Goal: Task Accomplishment & Management: Use online tool/utility

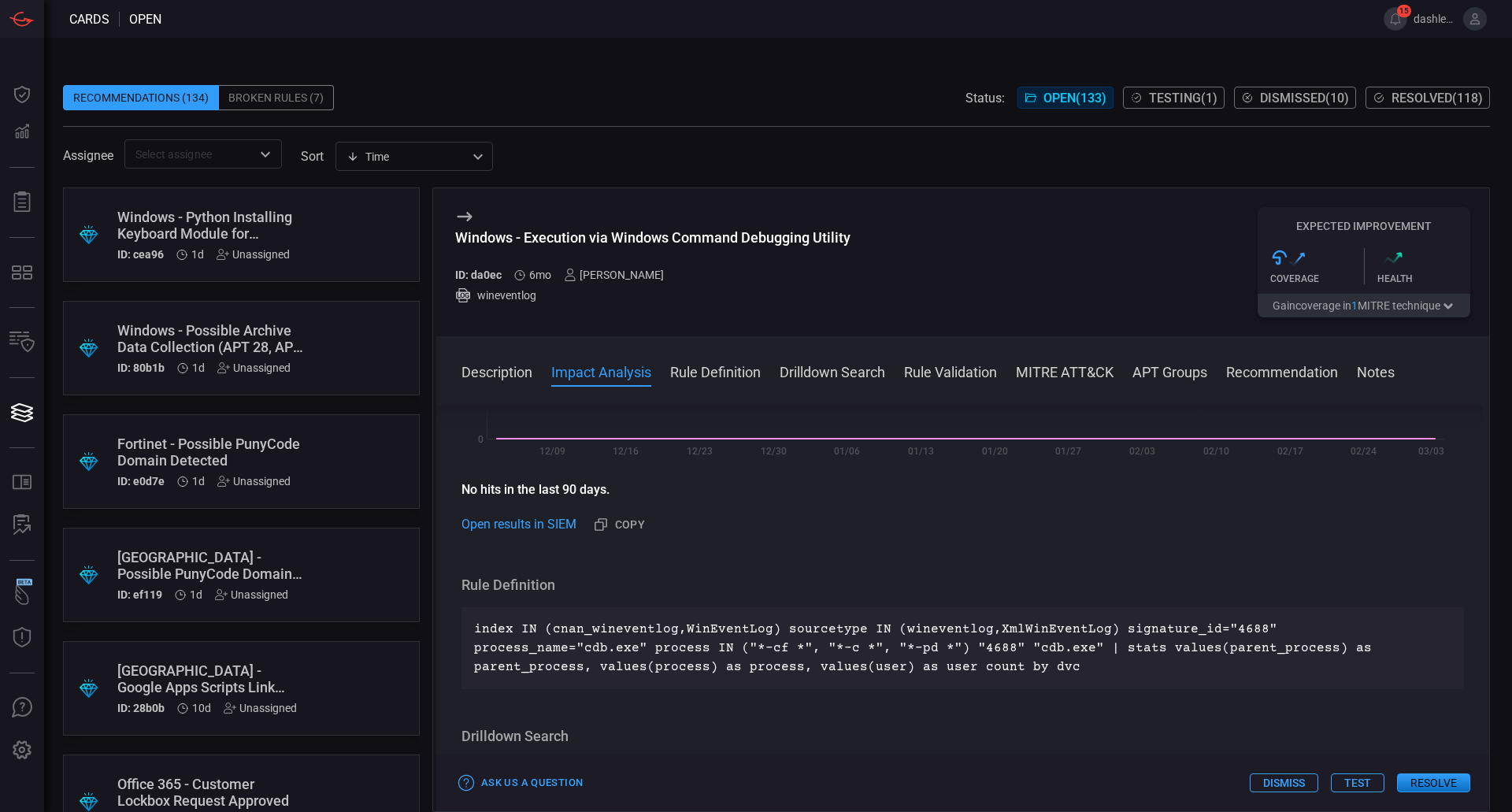
scroll to position [463, 0]
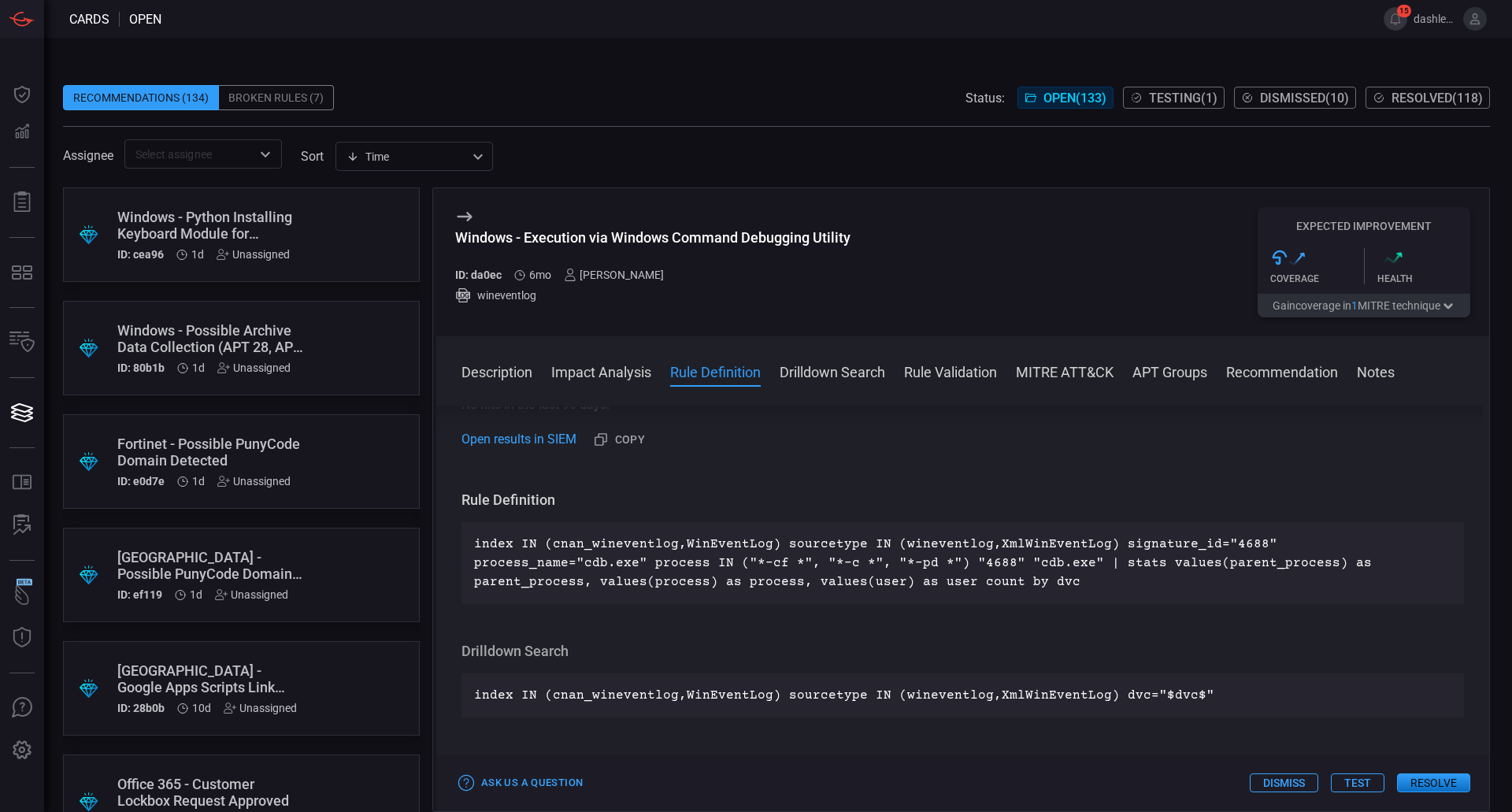
click at [1418, 774] on button "Resolve" at bounding box center [1433, 783] width 73 height 19
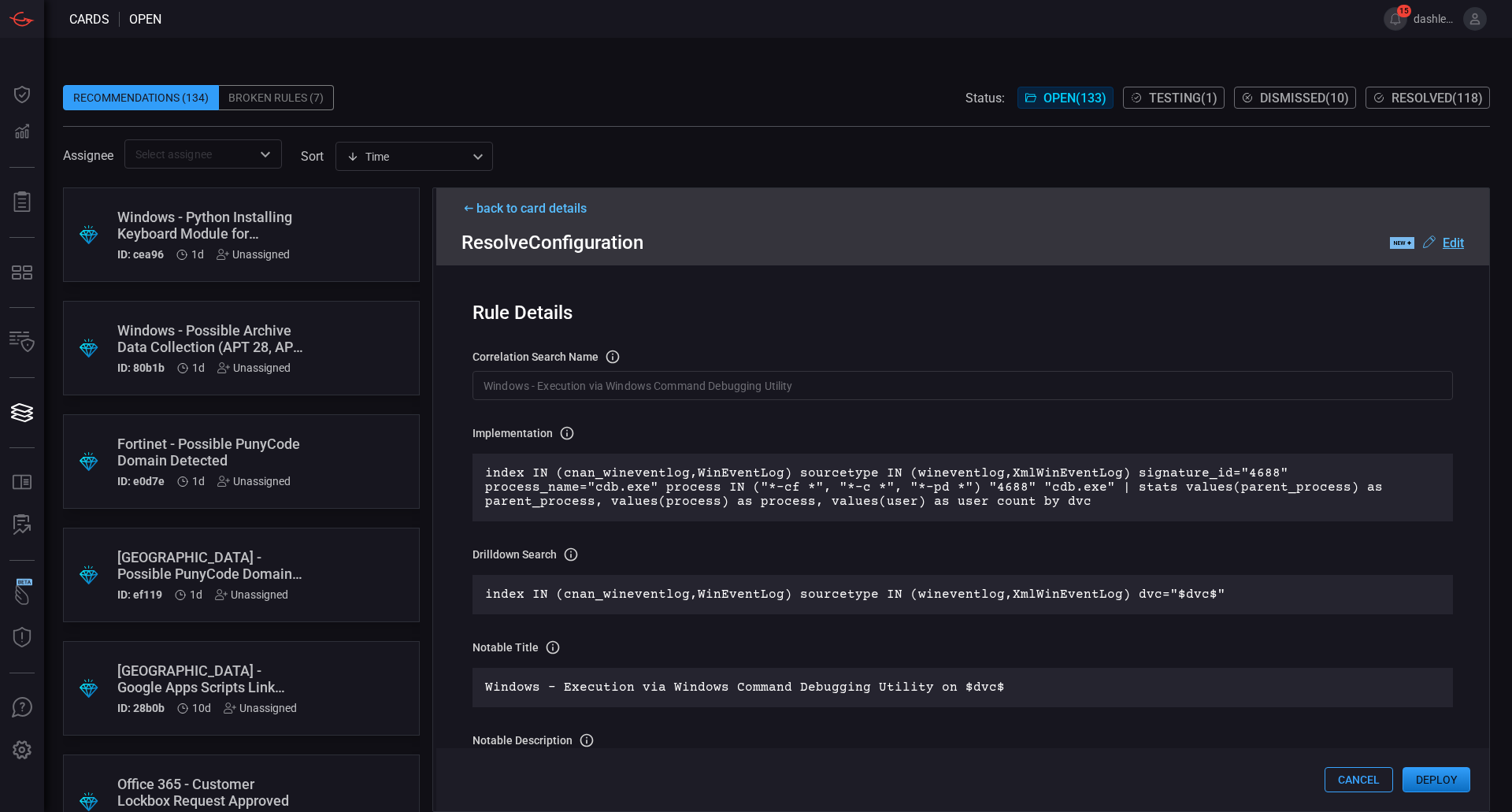
click at [718, 465] on div "index IN (cnan_wineventlog,WinEventLog) sourcetype IN (wineventlog,XmlWinEventL…" at bounding box center [963, 487] width 980 height 68
click at [1463, 236] on div "back to card details Resolve Configuration .label-new-label-new-cls-1 { fill: #…" at bounding box center [962, 227] width 1052 height 77
click at [1455, 236] on u "Edit" at bounding box center [1453, 243] width 21 height 15
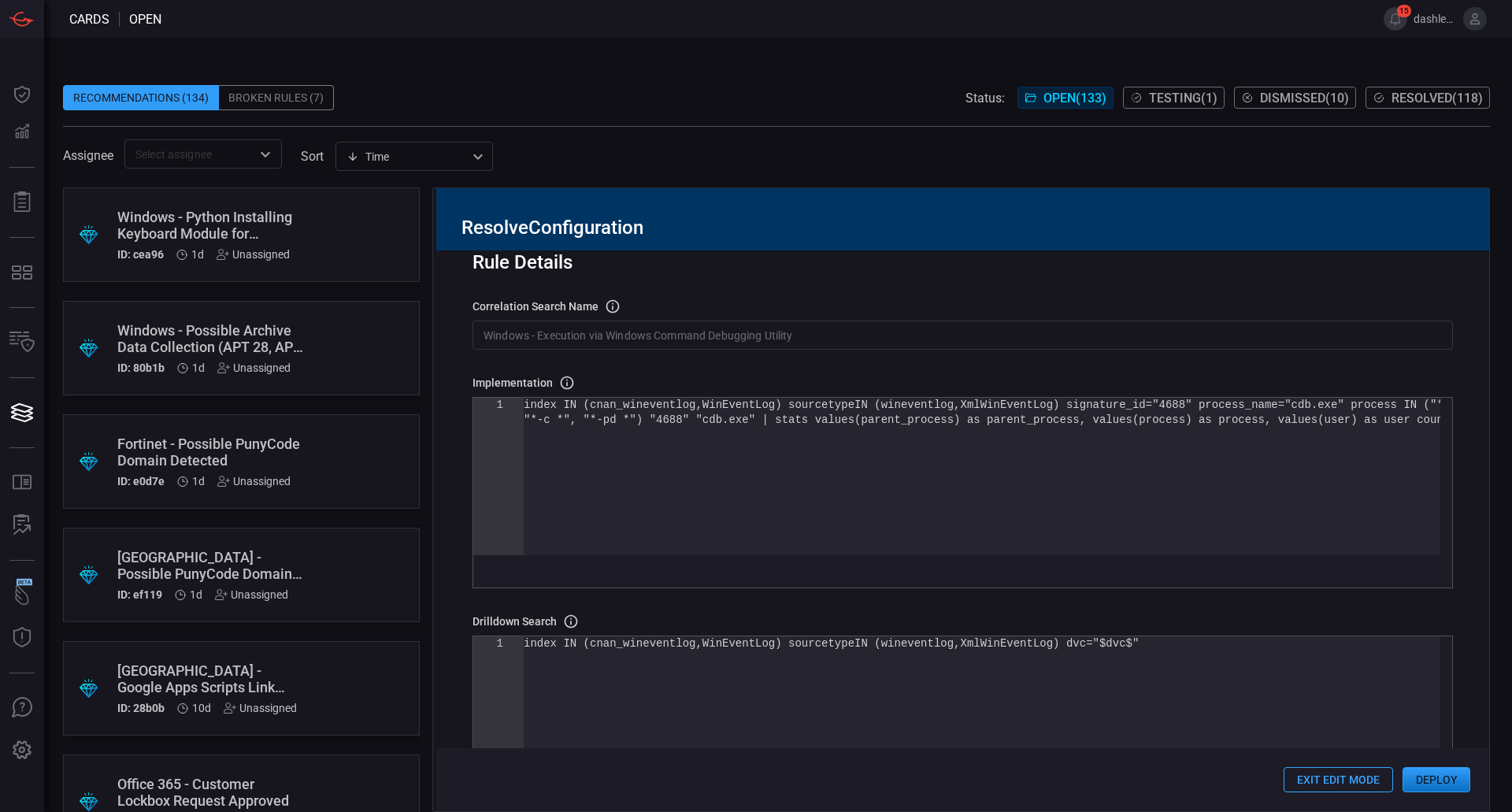
scroll to position [0, 0]
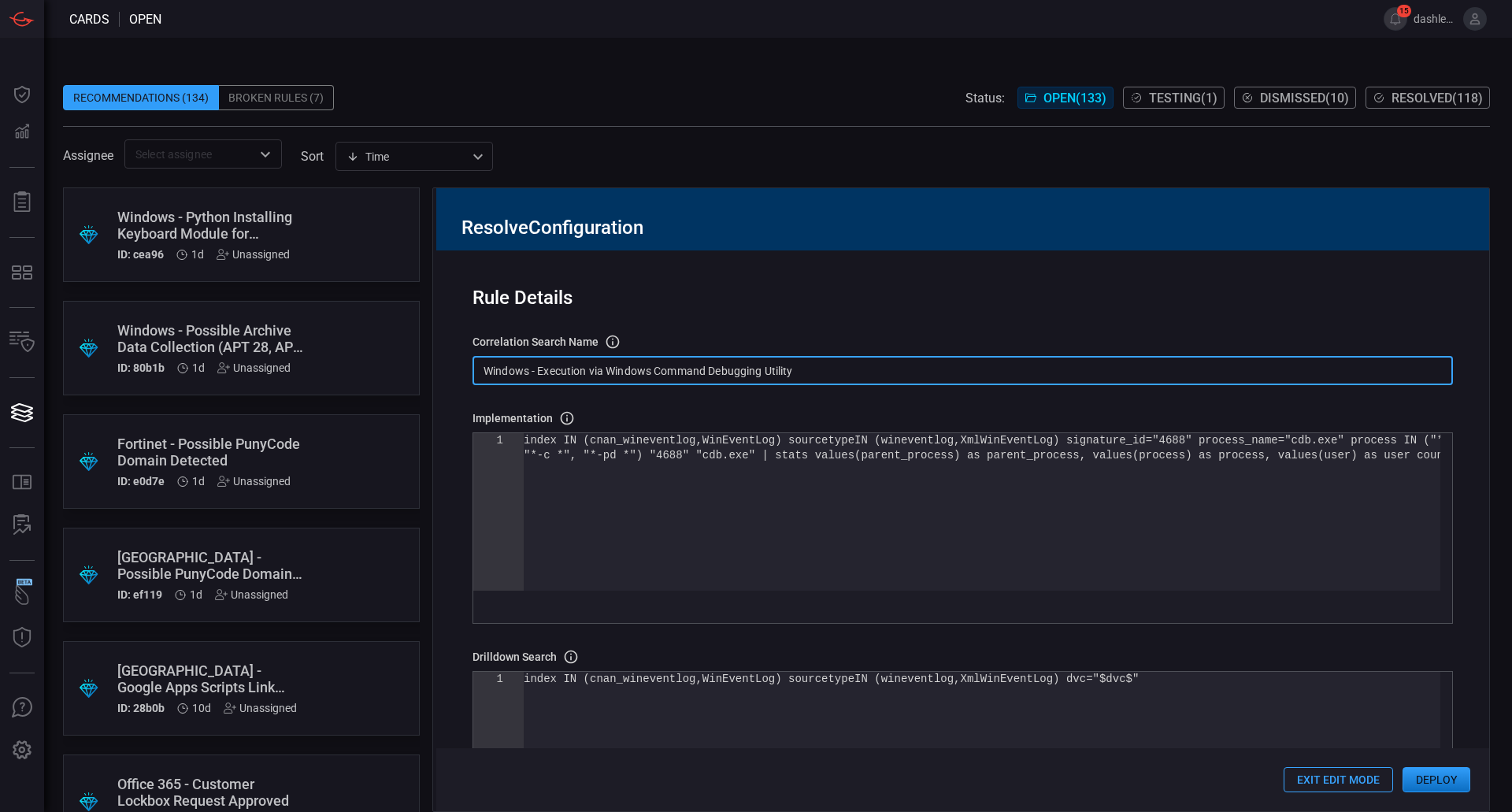
click at [872, 378] on input "Windows - Execution via Windows Command Debugging Utility" at bounding box center [963, 370] width 980 height 30
paste input "T1218 - Wineventlog"
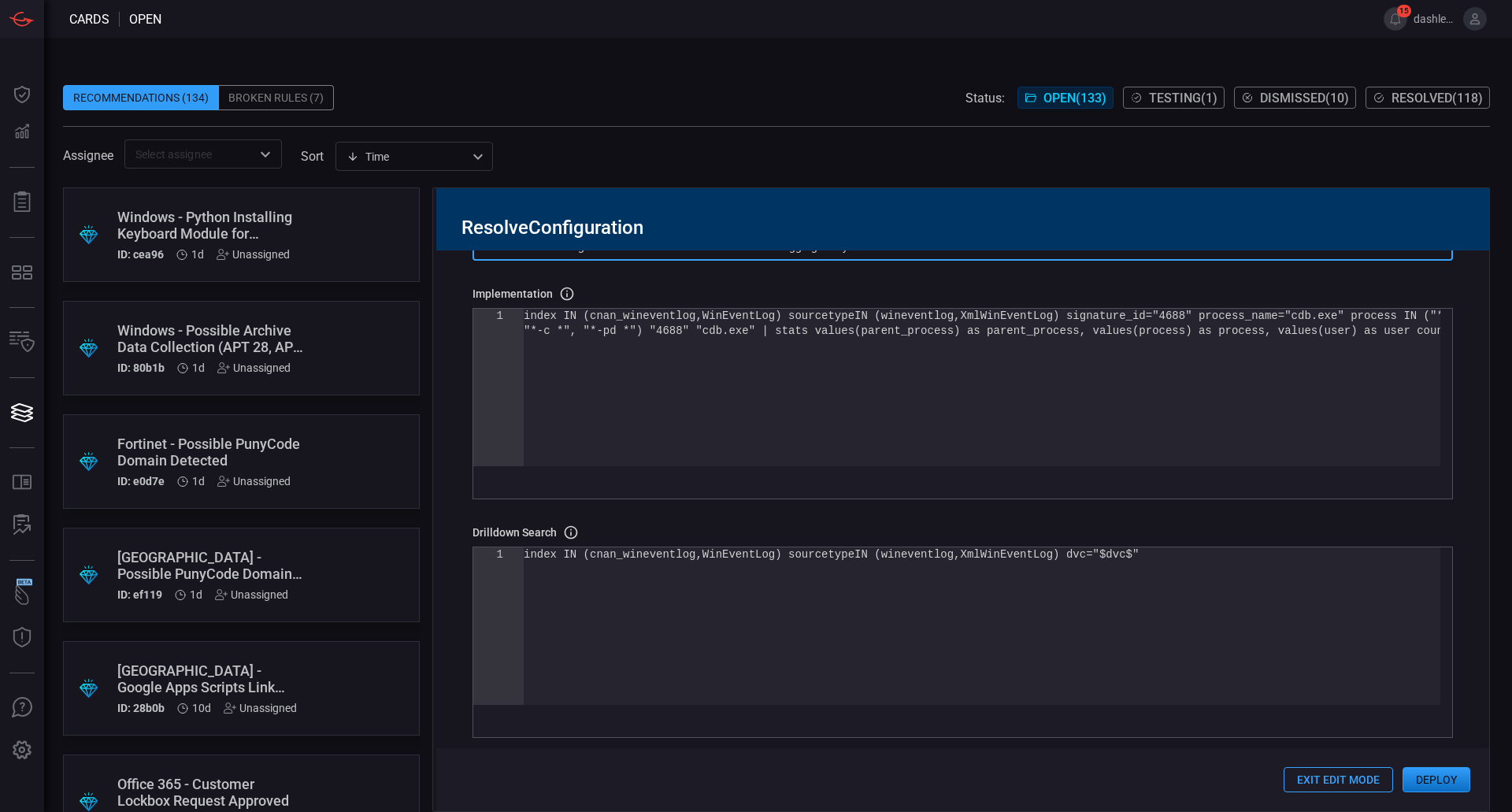
scroll to position [131, 0]
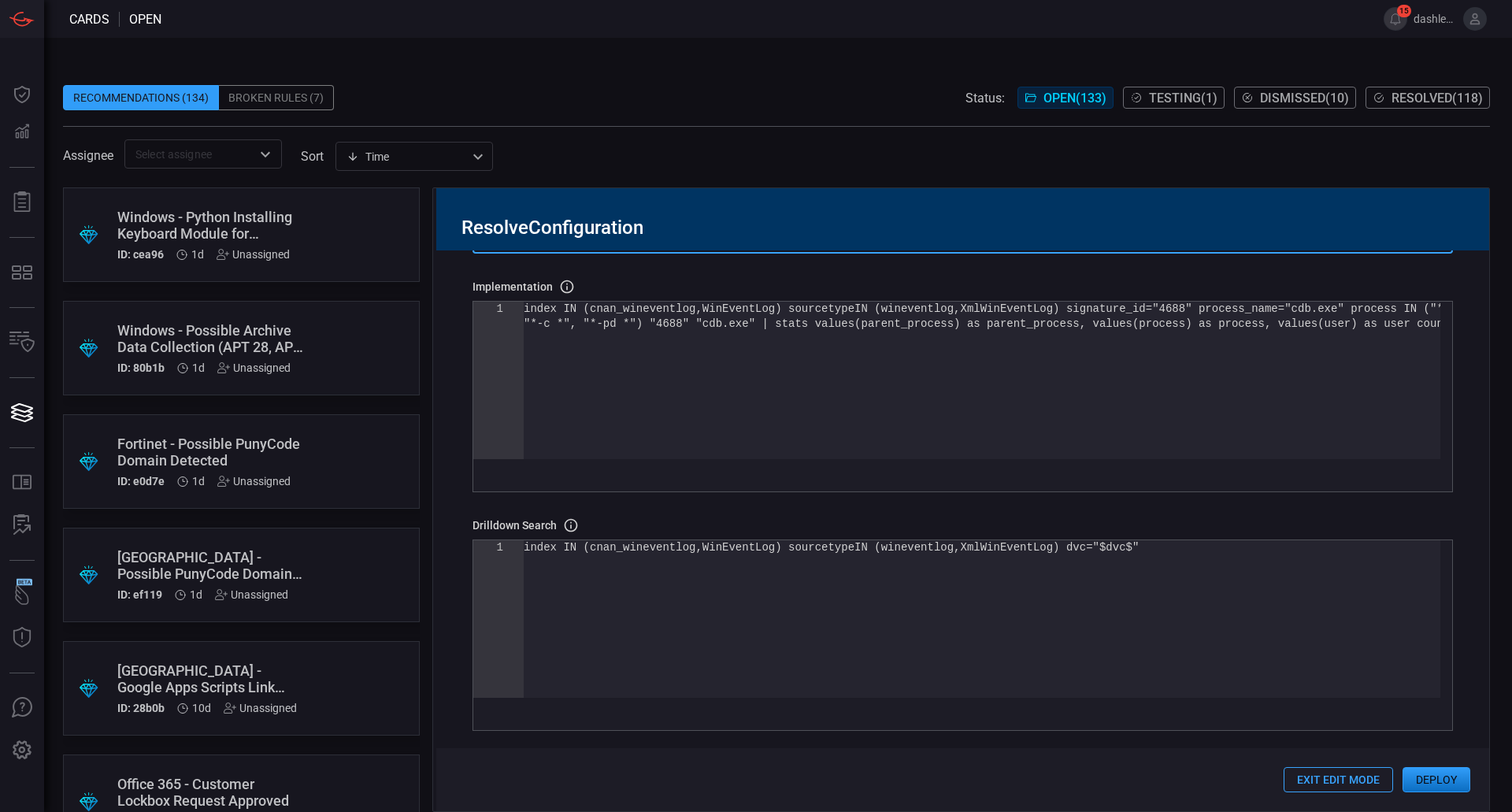
type input "T1218 - Wineventlog - Execution via Windows Command Debugging Utility"
click at [819, 345] on div "index IN (cnan_wineventlog,WinEventLog) sourcetype IN (wineventlog,XmlWinEventL…" at bounding box center [981, 387] width 916 height 172
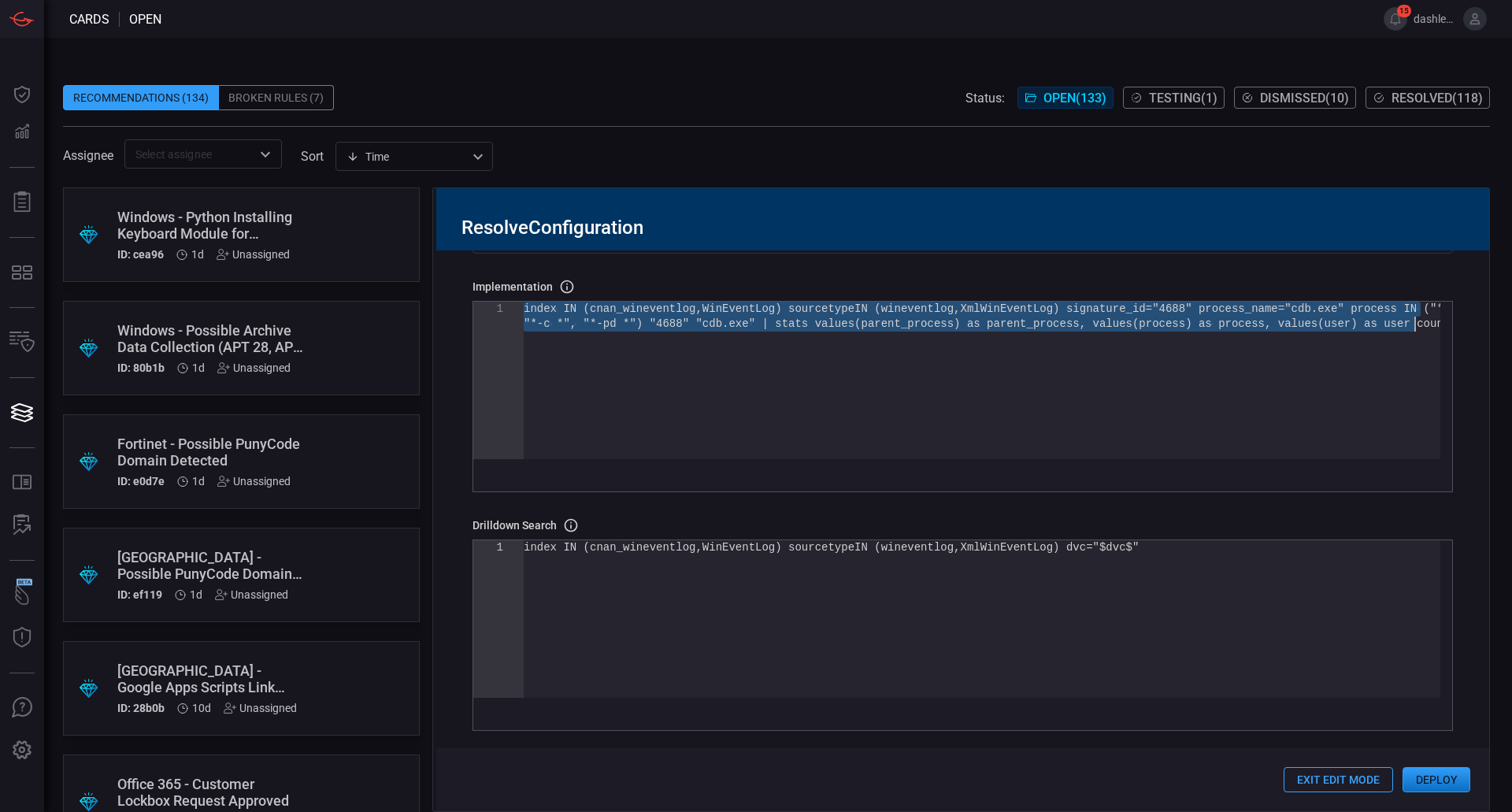
type textarea "index IN (cnan_wineventlog,WinEventLog) sourcetype IN (wineventlog,XmlWinEventL…"
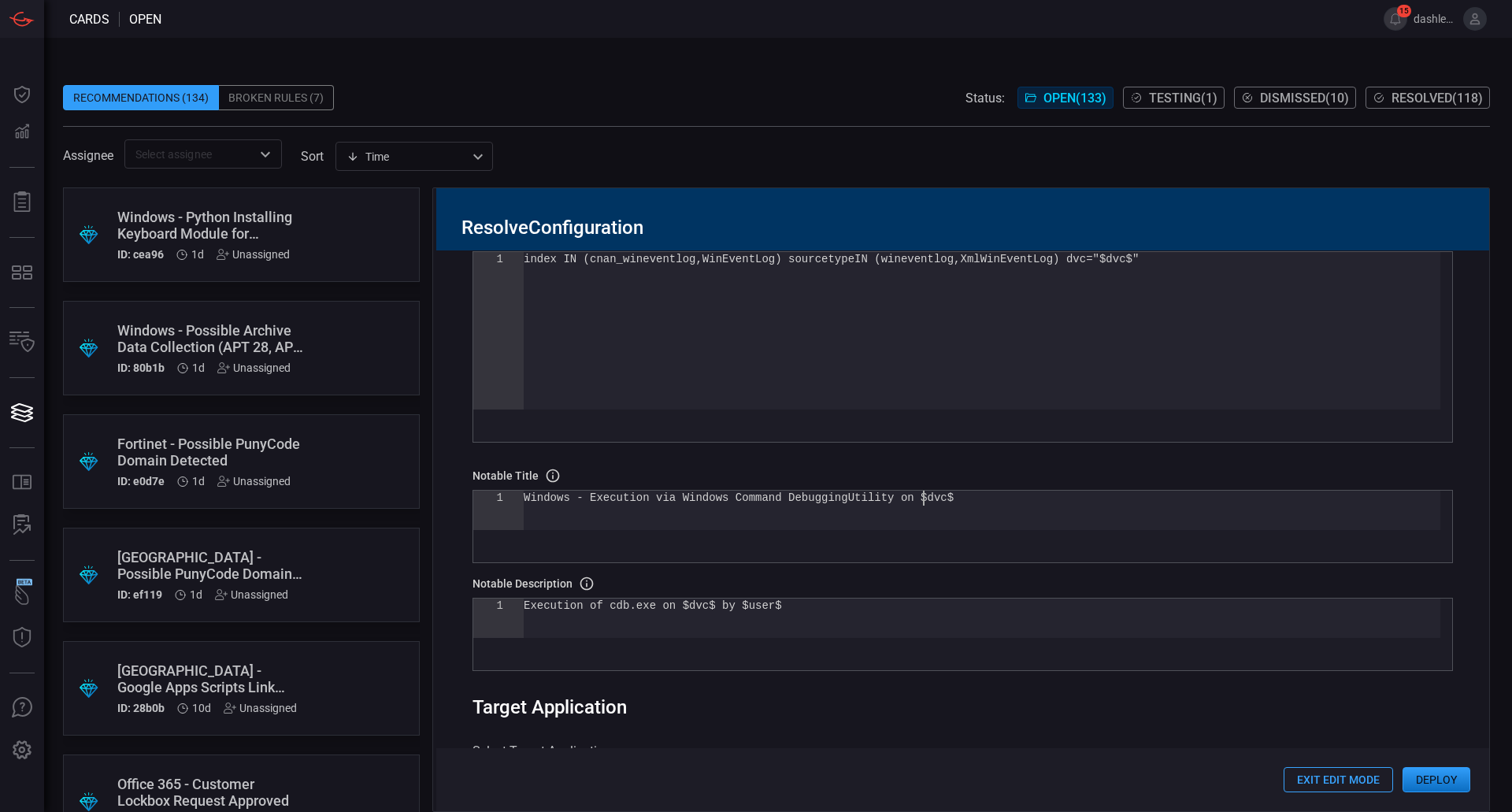
click at [1006, 512] on div "Windows - Execution via Windows Command Debugging Utility on $dvc$" at bounding box center [981, 510] width 916 height 39
click at [972, 527] on div "Windows - Execution via Windows Command Debugging Utility on $dvc$" at bounding box center [981, 510] width 916 height 39
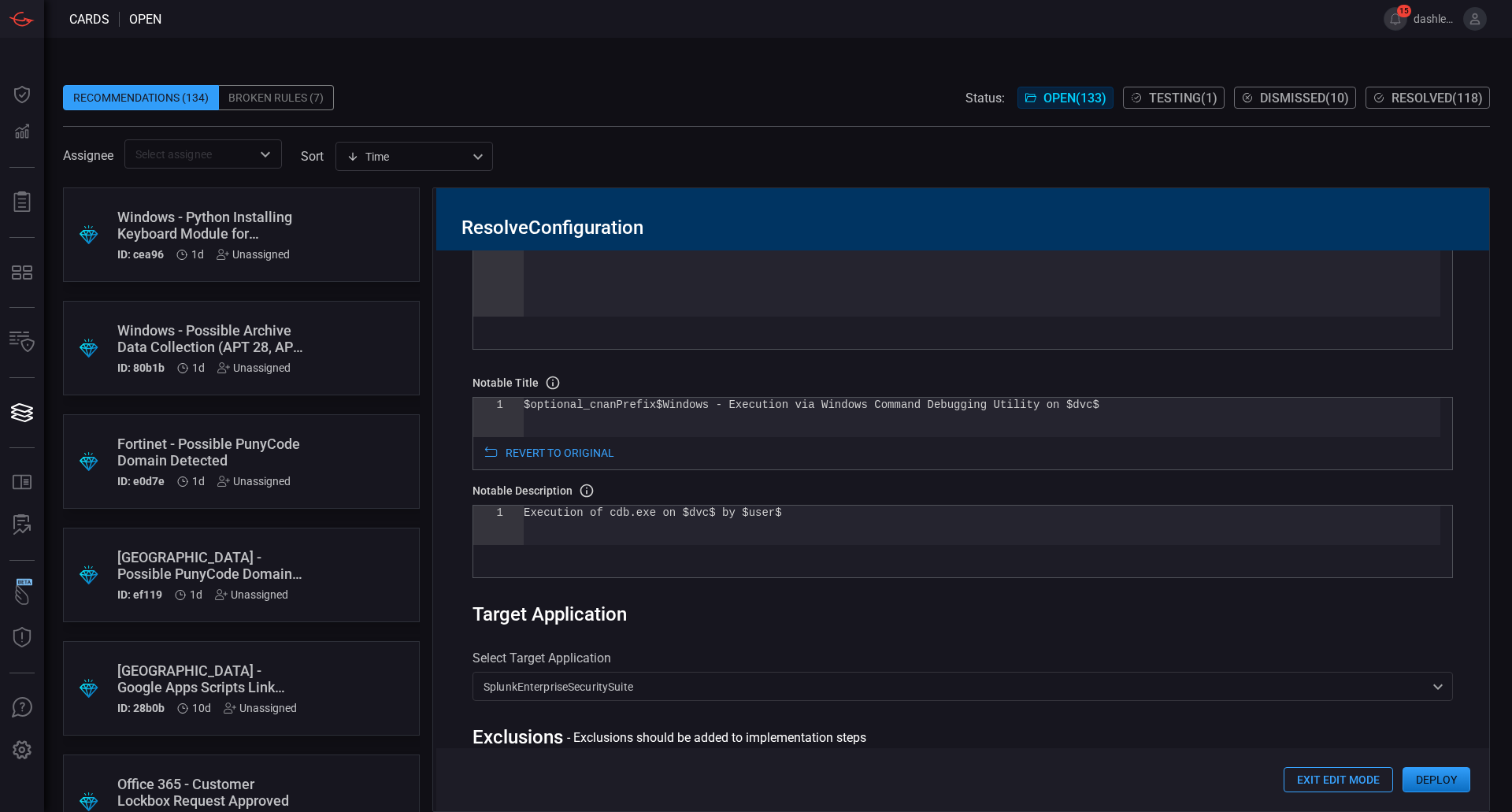
scroll to position [512, 0]
type textarea "$optional_cnanPrefix$Windows - Execution via Windows Command Debugging Utility …"
click at [797, 517] on div "Execution of cdb.exe on $dvc$ by $user$" at bounding box center [981, 525] width 916 height 39
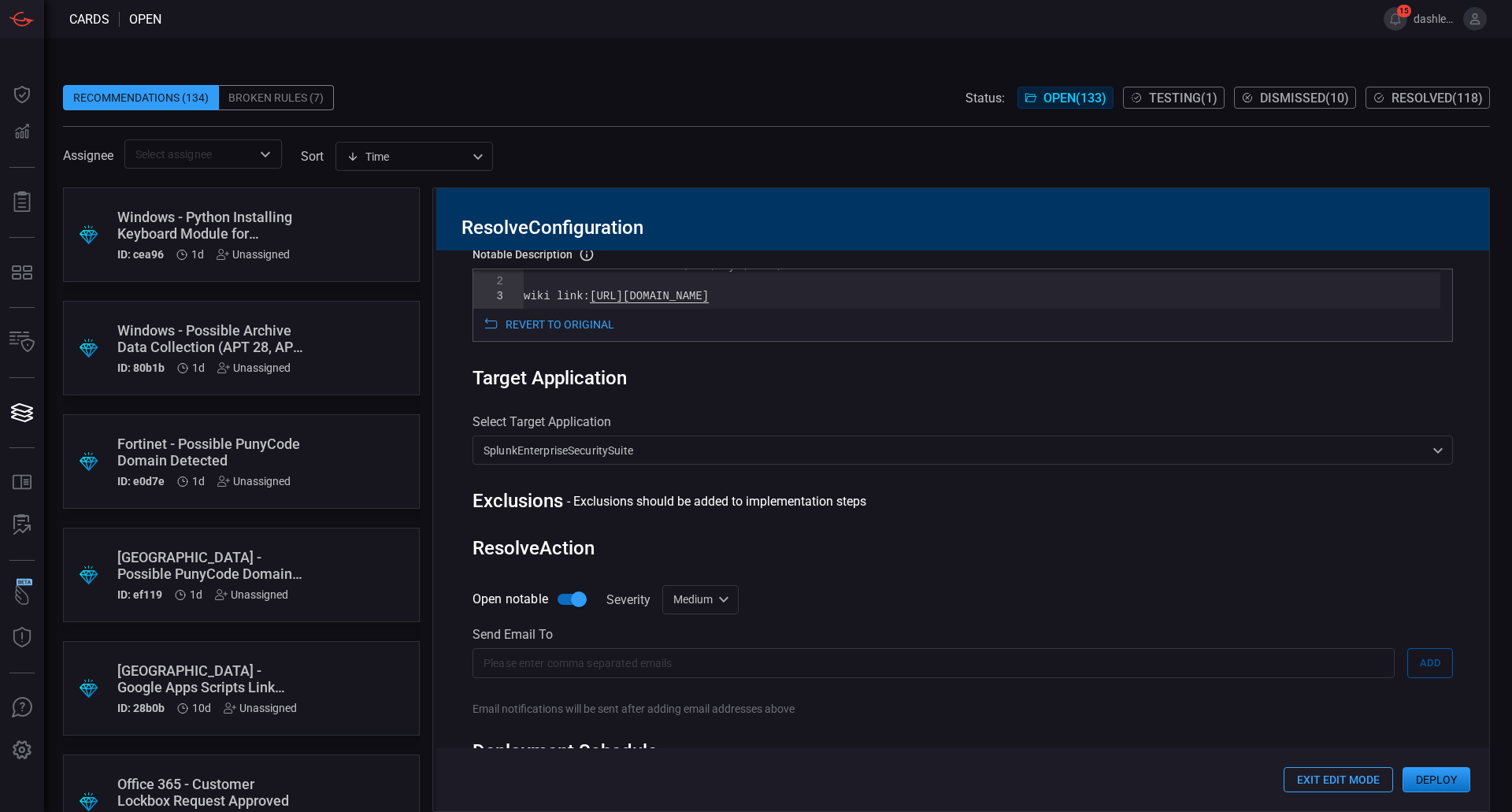
scroll to position [842, 0]
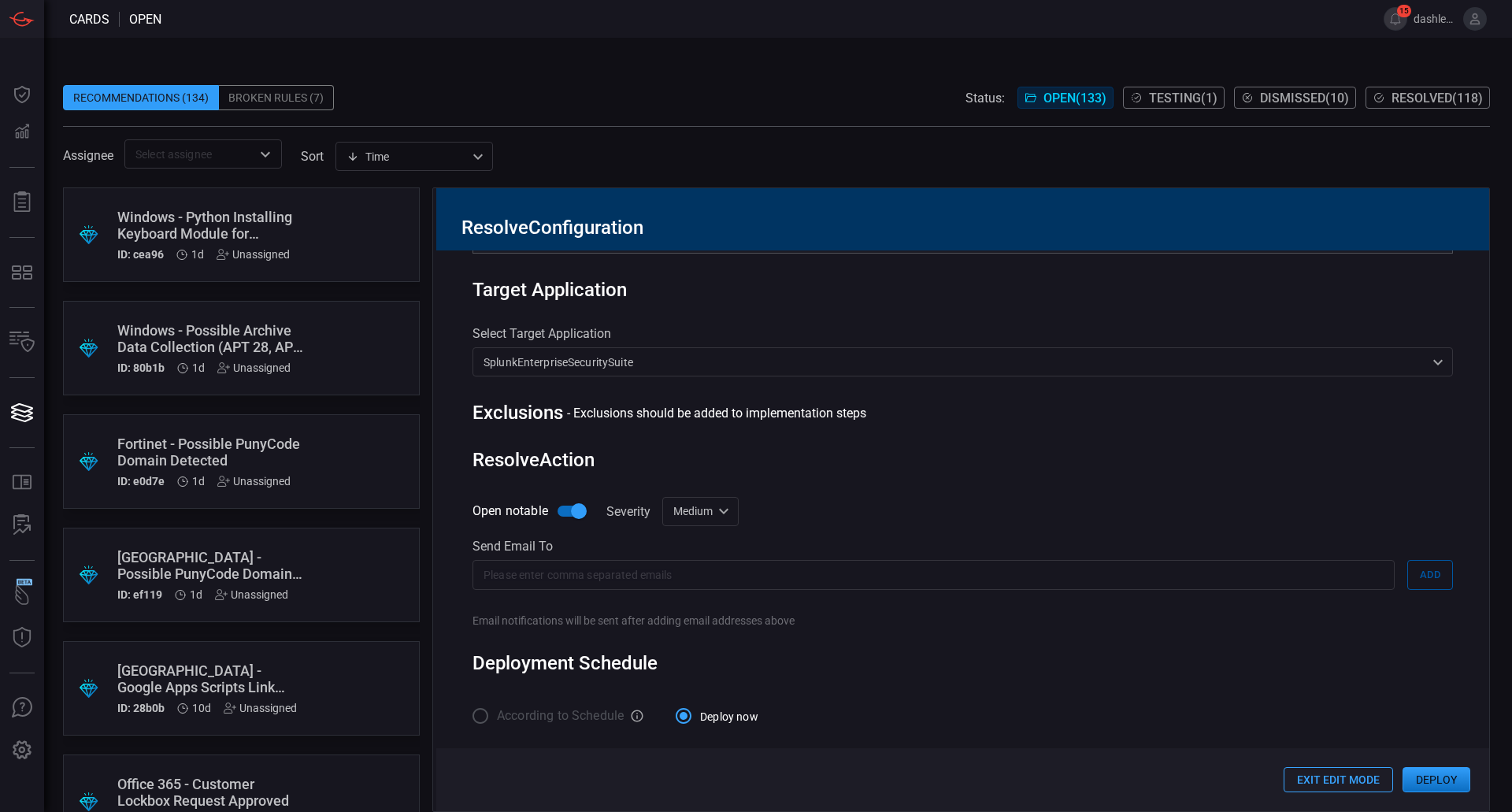
type textarea "Execution of cdb.exe on $dvc$ by $user$ wiki link: [URL][DOMAIN_NAME]"
drag, startPoint x: 651, startPoint y: 415, endPoint x: 796, endPoint y: 427, distance: 145.5
click at [792, 426] on div "Rule Details correlation search Name Name of the correlation search that will b…" at bounding box center [962, 530] width 1052 height 561
click at [855, 464] on div "Resolve Action" at bounding box center [963, 460] width 980 height 22
click at [689, 429] on div "Rule Details correlation search Name Name of the correlation search that will b…" at bounding box center [962, 530] width 1052 height 561
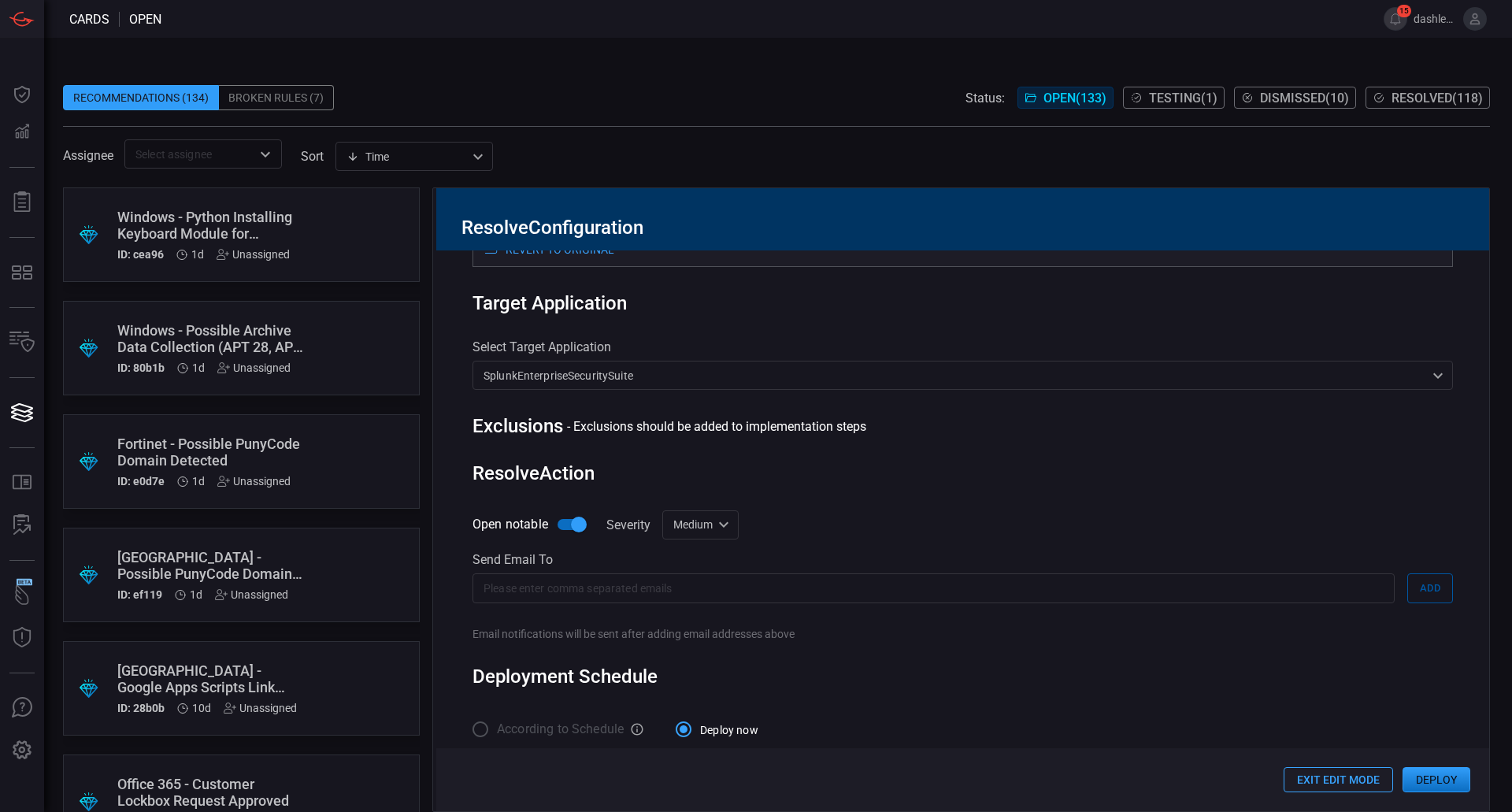
scroll to position [802, 0]
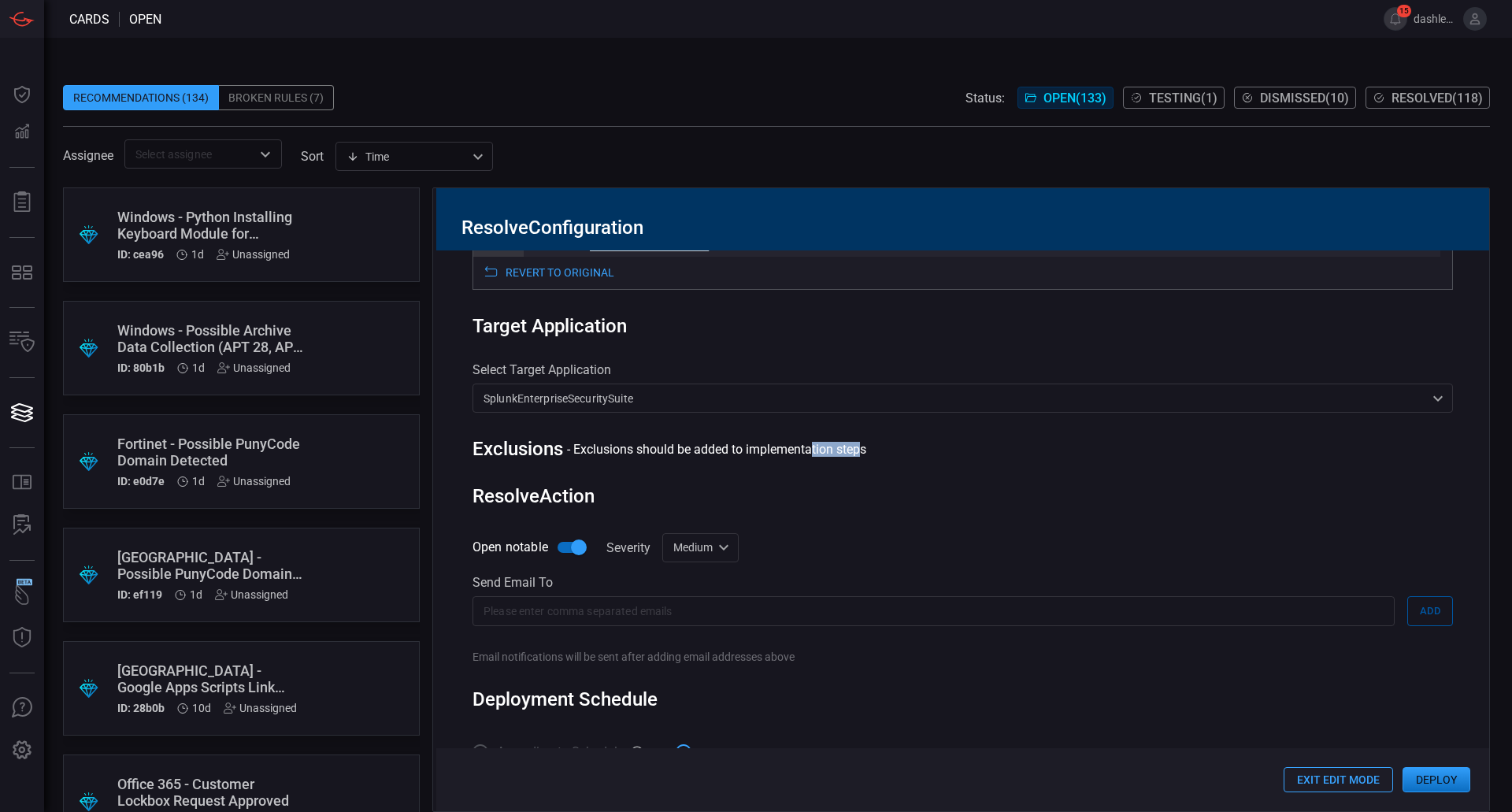
drag, startPoint x: 807, startPoint y: 459, endPoint x: 856, endPoint y: 459, distance: 49.0
click at [856, 457] on div "- Exclusions should be added to implementation steps" at bounding box center [717, 449] width 299 height 15
click at [897, 482] on div "Rule Details correlation search Name Name of the correlation search that will b…" at bounding box center [962, 530] width 1052 height 561
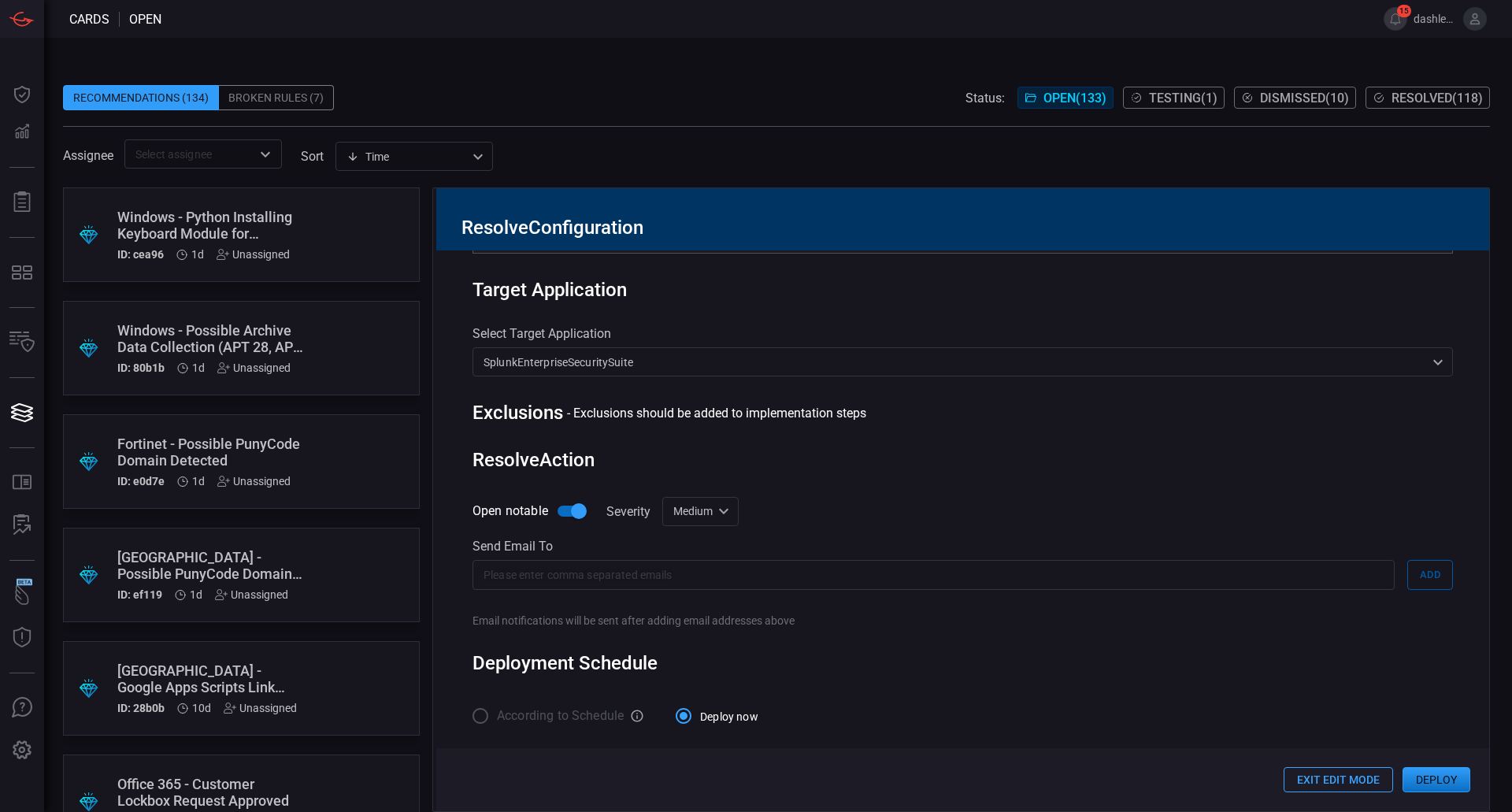
click at [680, 583] on input "text" at bounding box center [933, 574] width 922 height 30
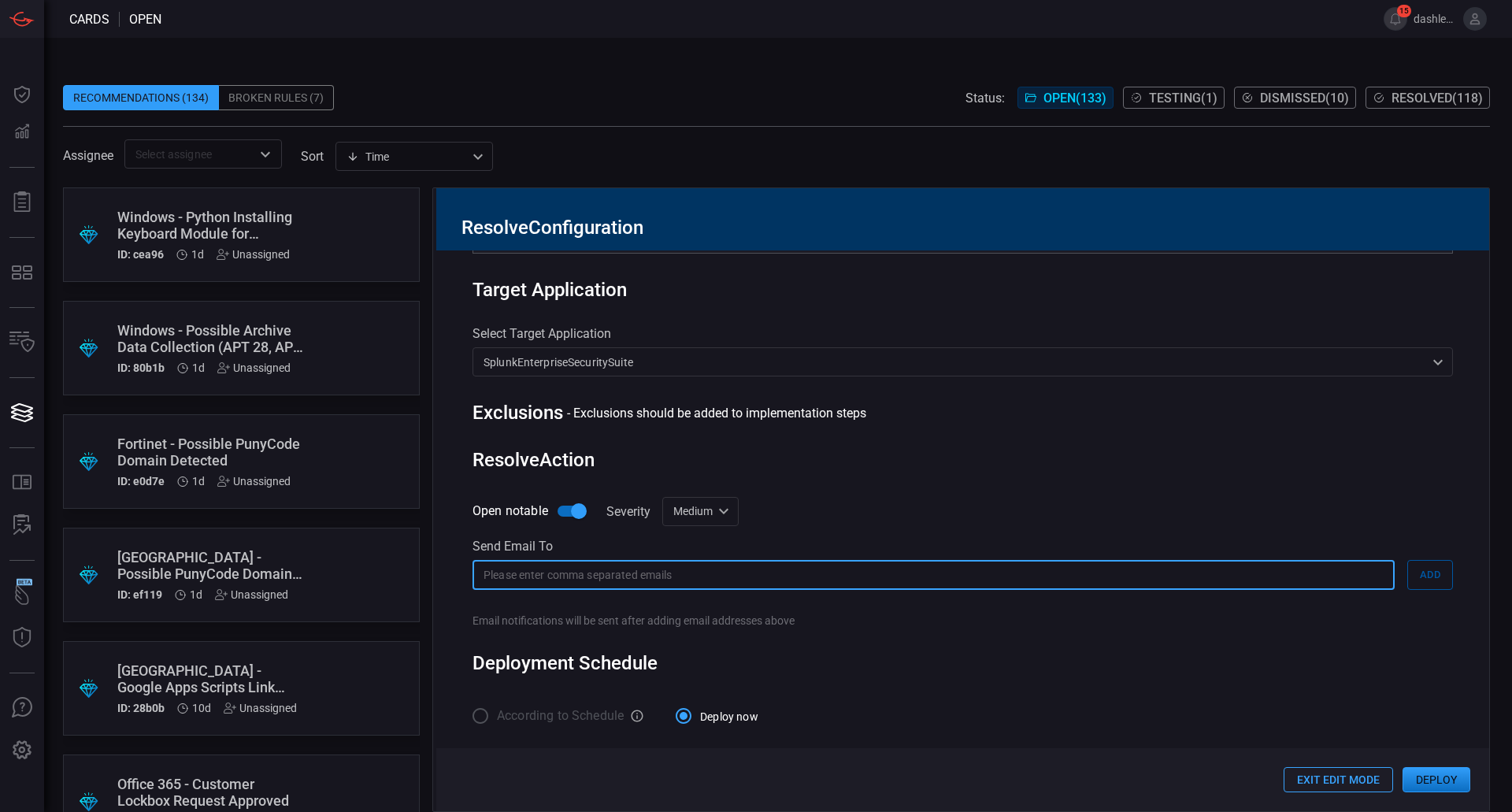
click at [724, 618] on div "Email notifications will be sent after adding email addresses above" at bounding box center [963, 620] width 980 height 12
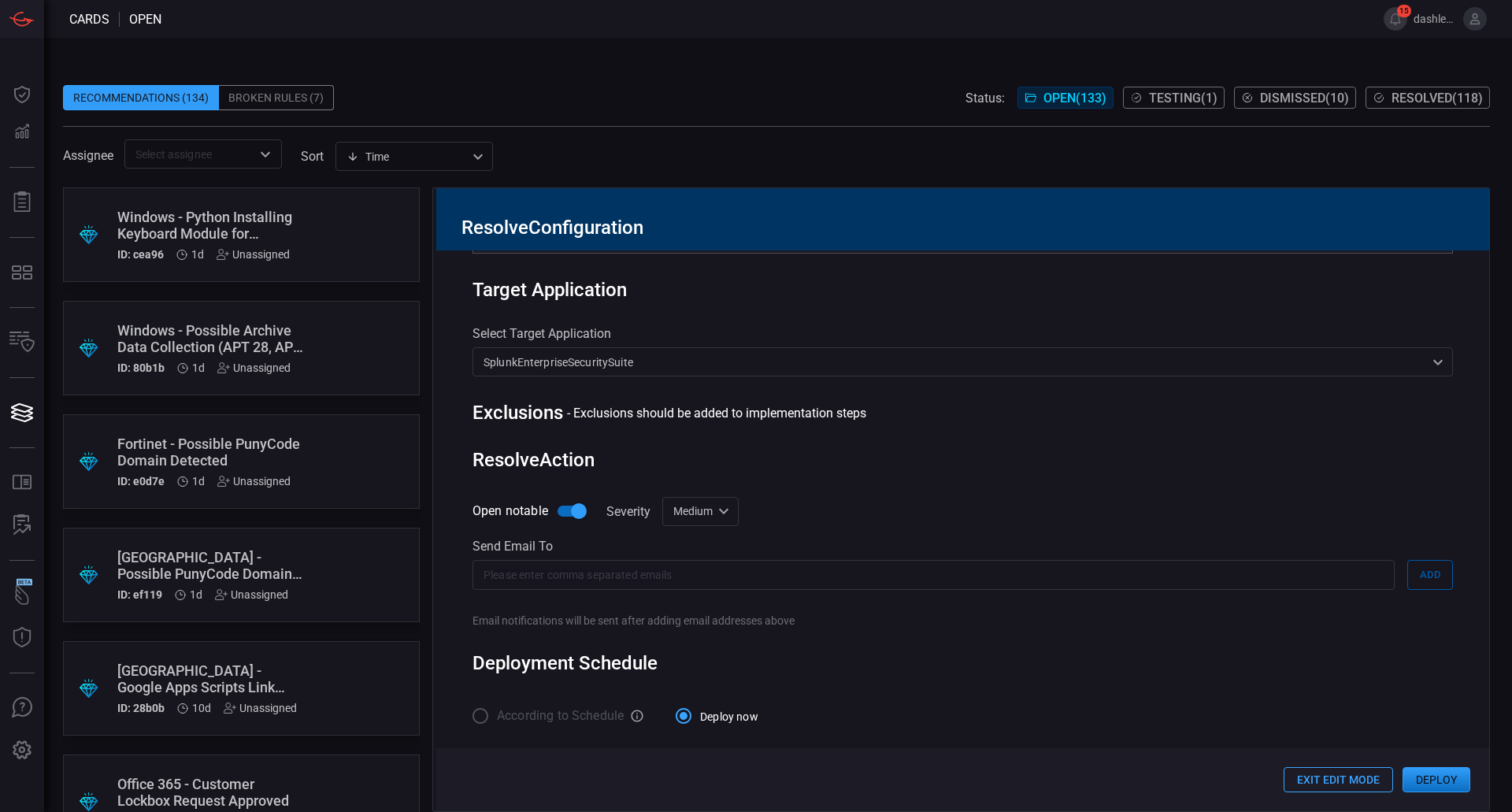
drag, startPoint x: 520, startPoint y: 569, endPoint x: 501, endPoint y: 594, distance: 31.4
click at [501, 594] on div "​ ​" at bounding box center [933, 584] width 922 height 48
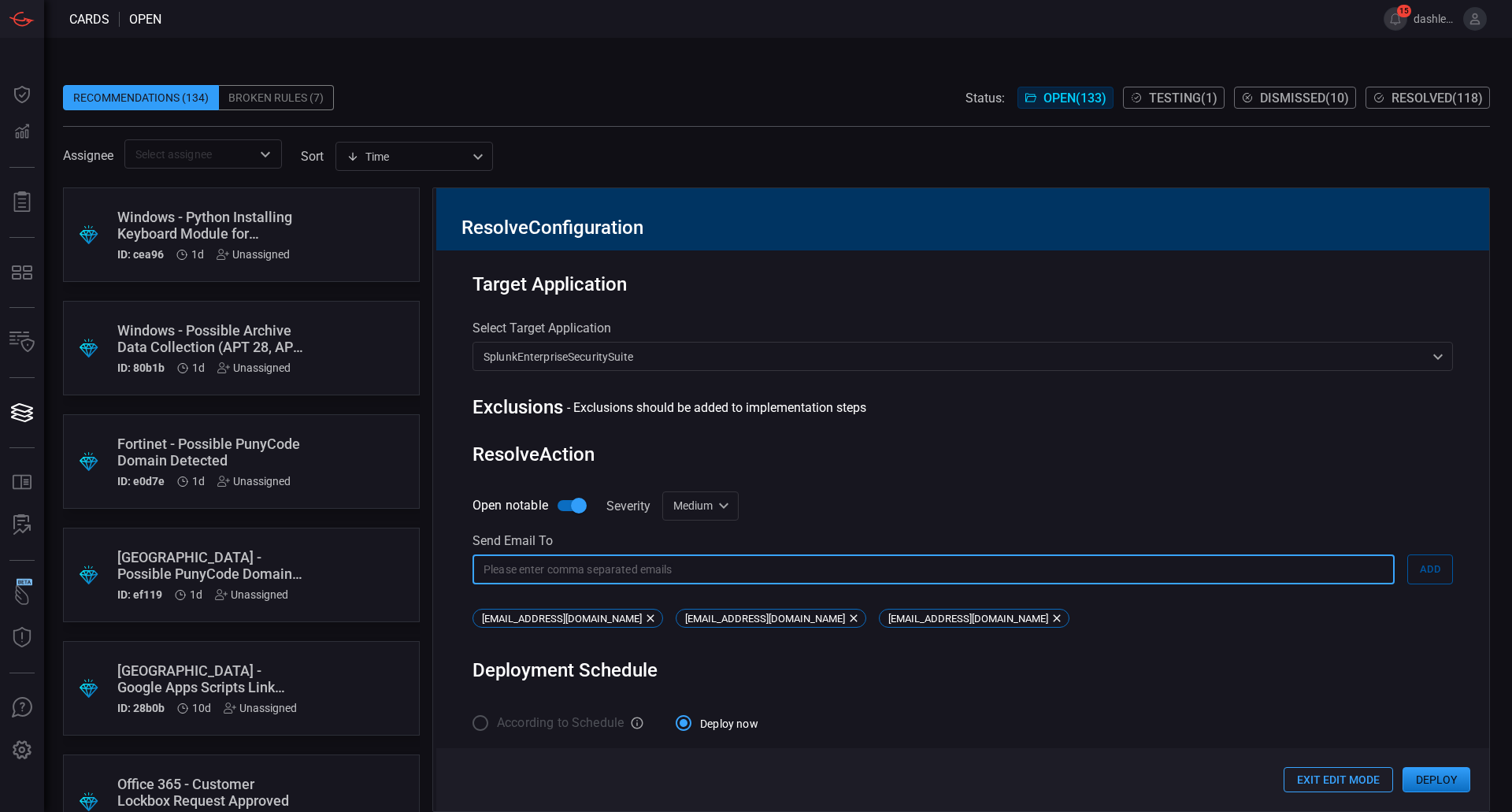
click at [876, 508] on div "Open notable Severity Medium medium ​ Send email to ​ ​ Add [EMAIL_ADDRESS][DOM…" at bounding box center [963, 563] width 980 height 144
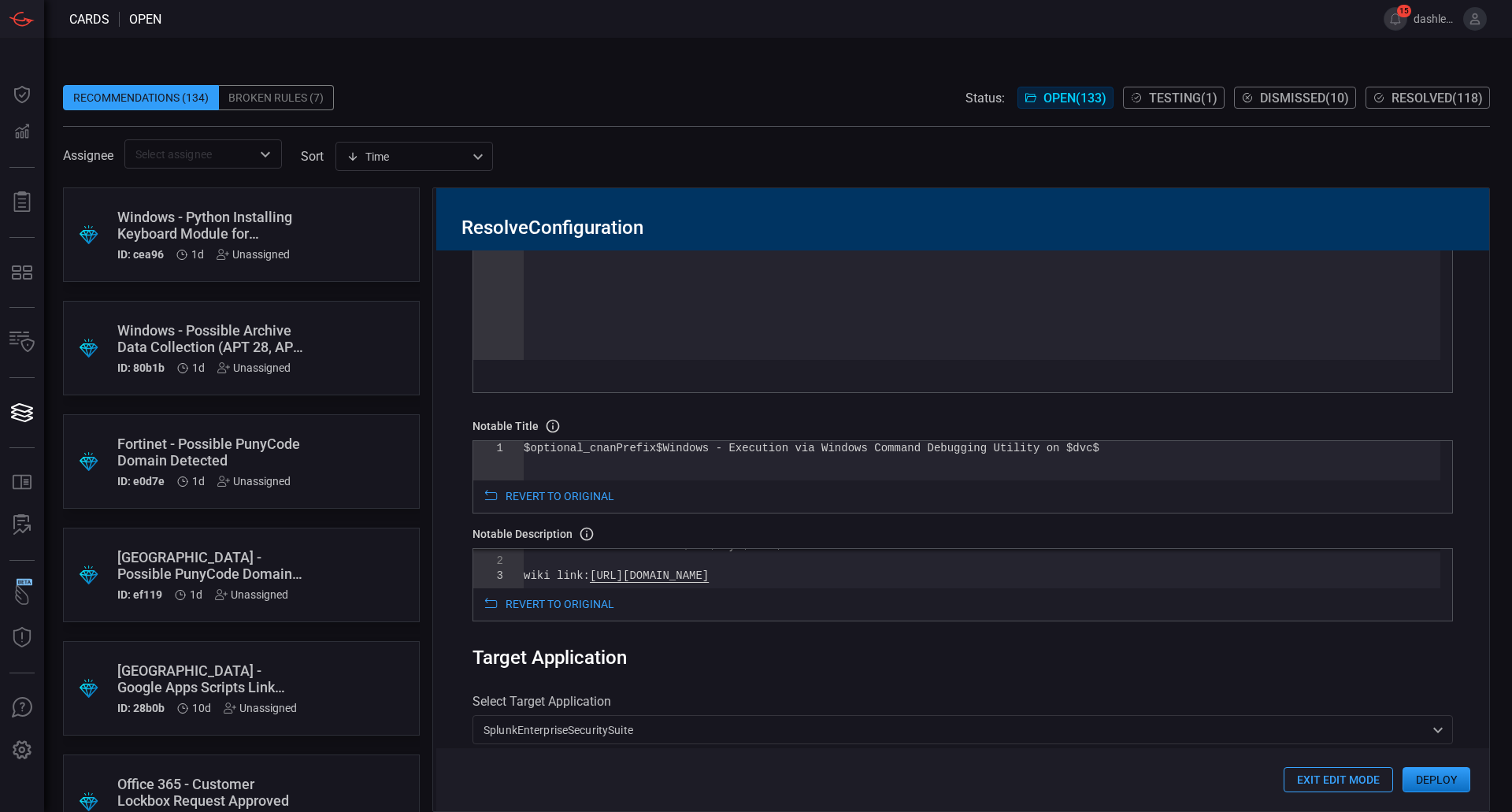
scroll to position [467, 0]
click at [907, 551] on div "Notable Title Rule Notable's title 1 $optional_cnanPrefix$Windows - Execution v…" at bounding box center [963, 522] width 980 height 203
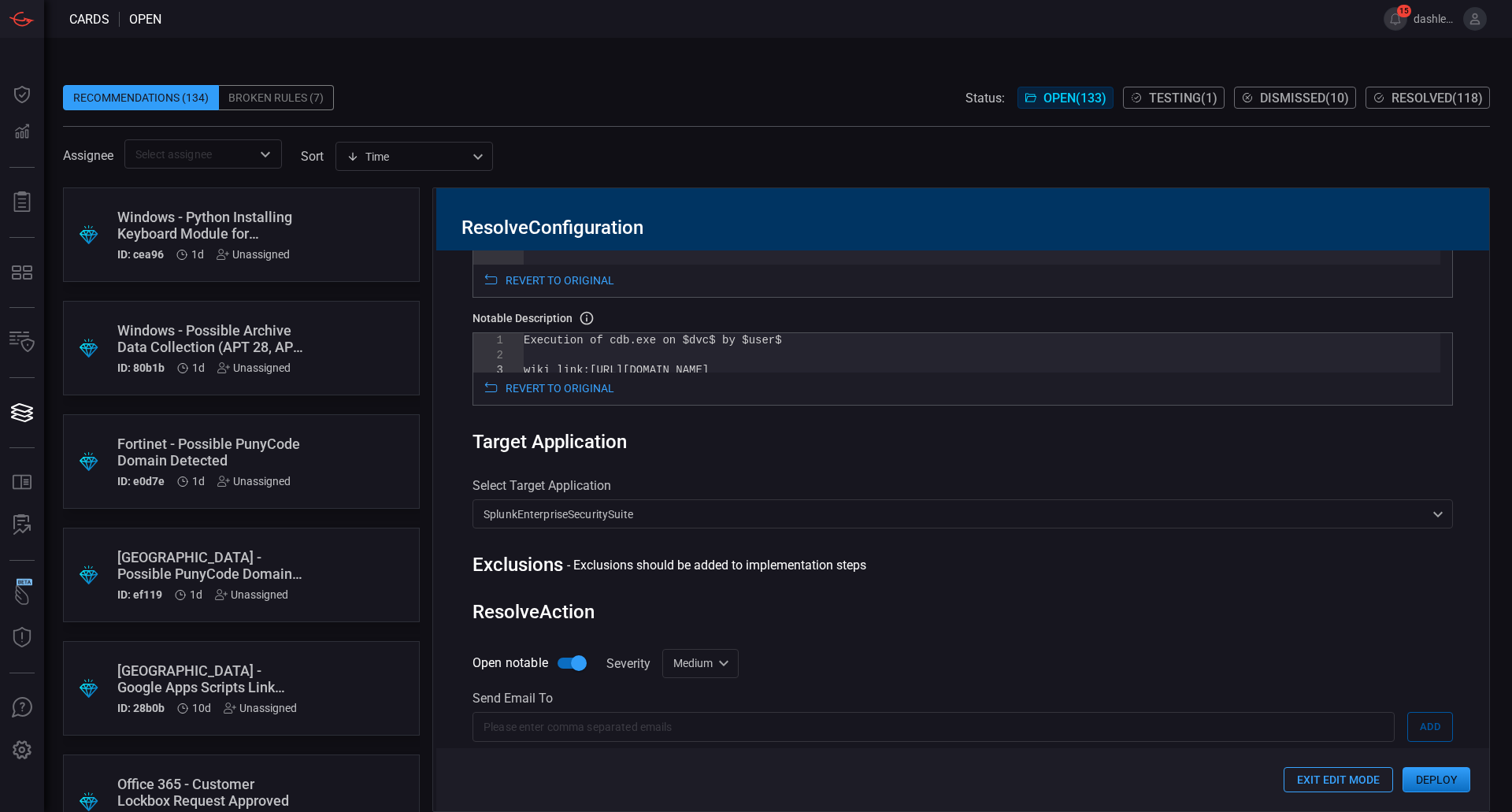
scroll to position [855, 0]
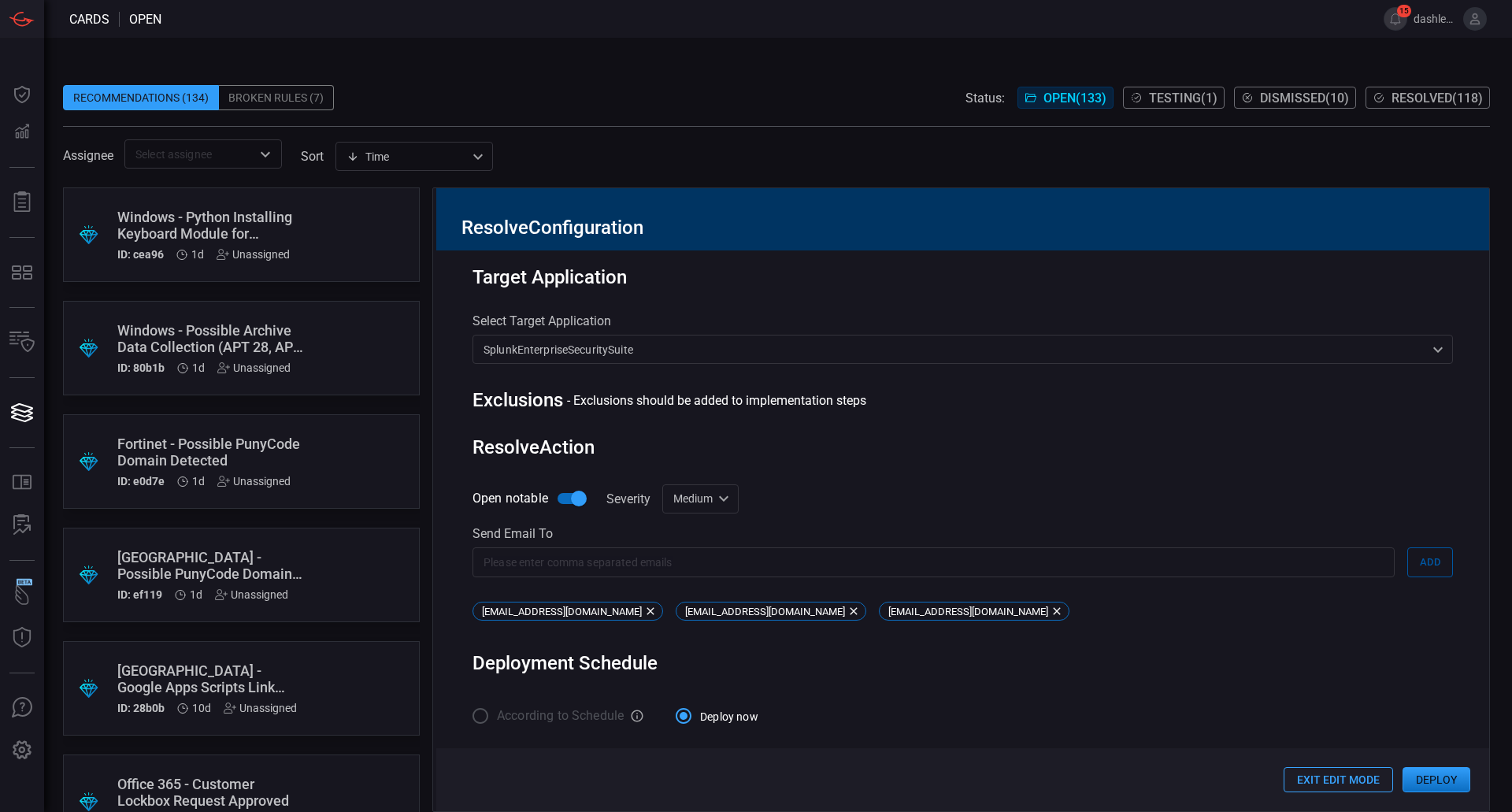
click at [1432, 778] on button "Deploy" at bounding box center [1436, 780] width 68 height 25
